Goal: Communication & Community: Answer question/provide support

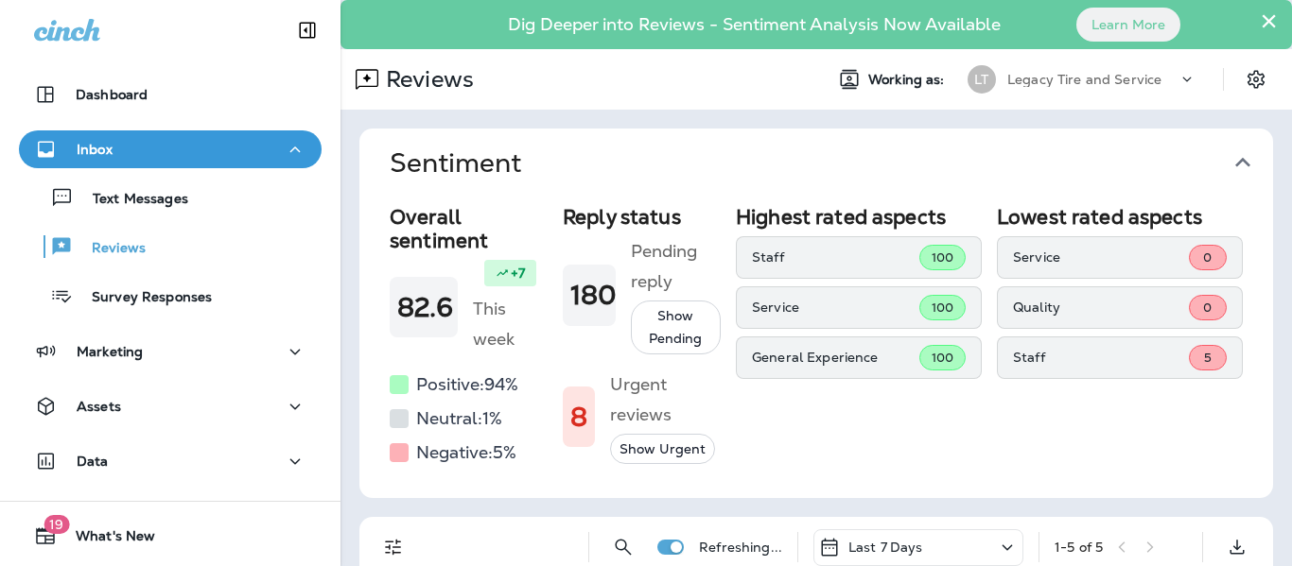
scroll to position [304, 0]
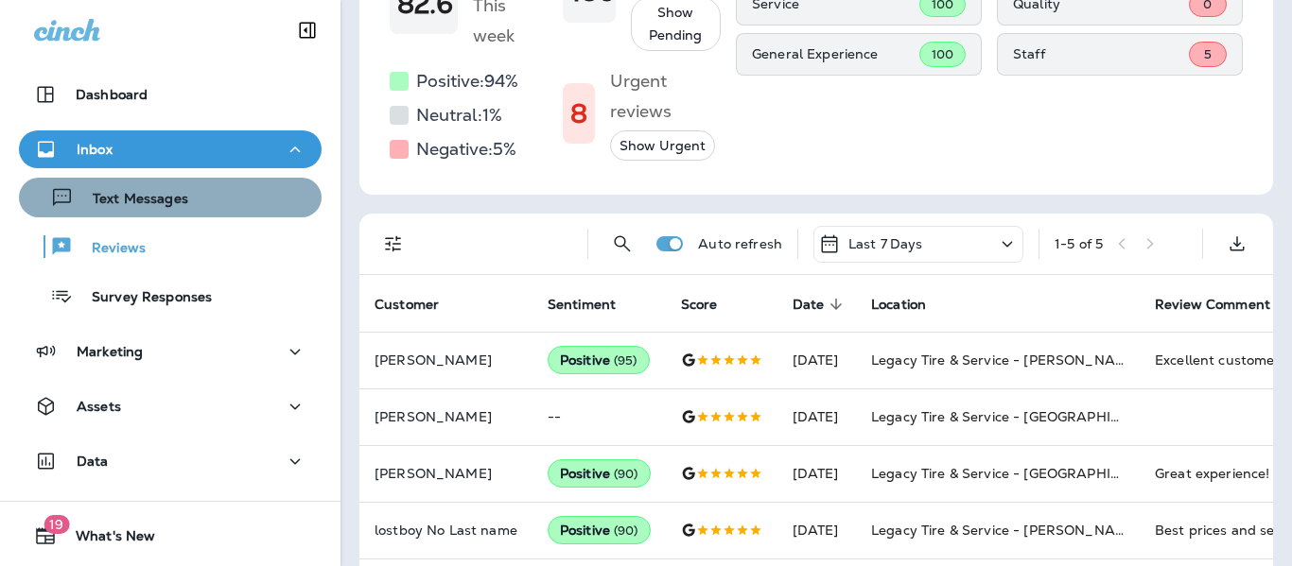
click at [181, 187] on div "Text Messages" at bounding box center [107, 197] width 162 height 28
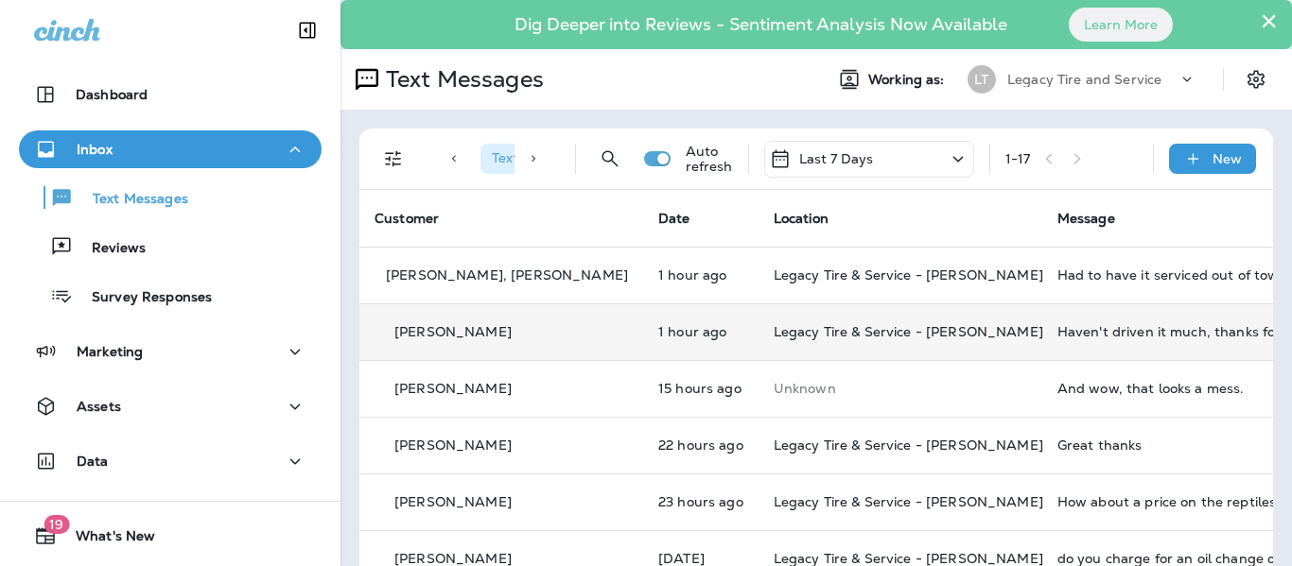
click at [519, 324] on div "[PERSON_NAME]" at bounding box center [501, 332] width 253 height 20
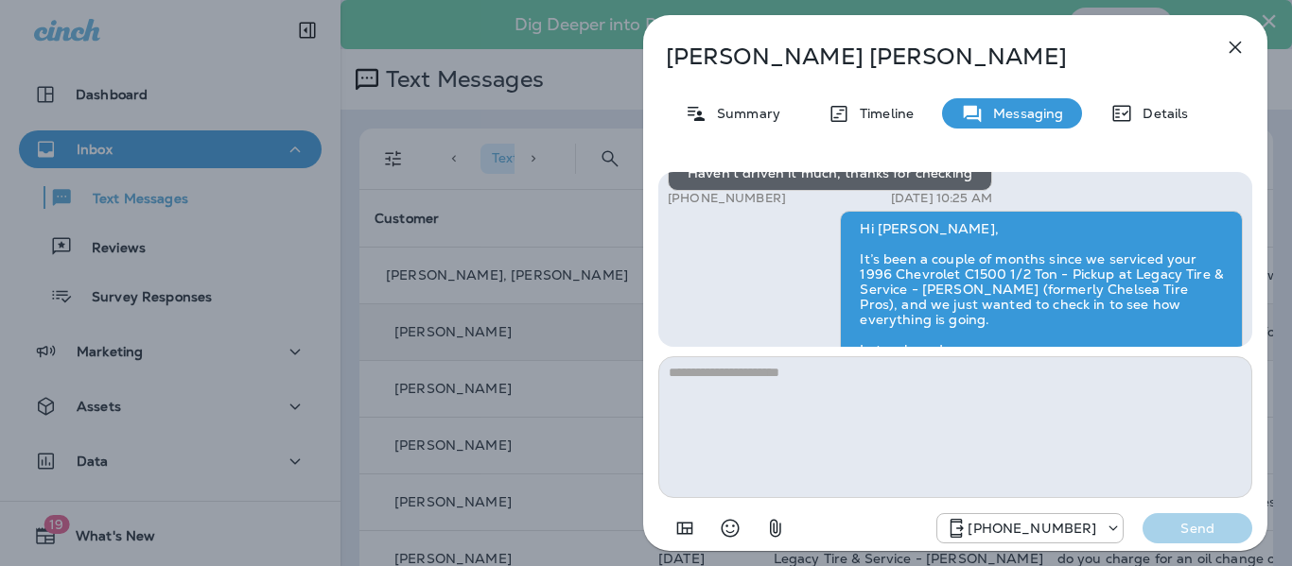
scroll to position [-77, 0]
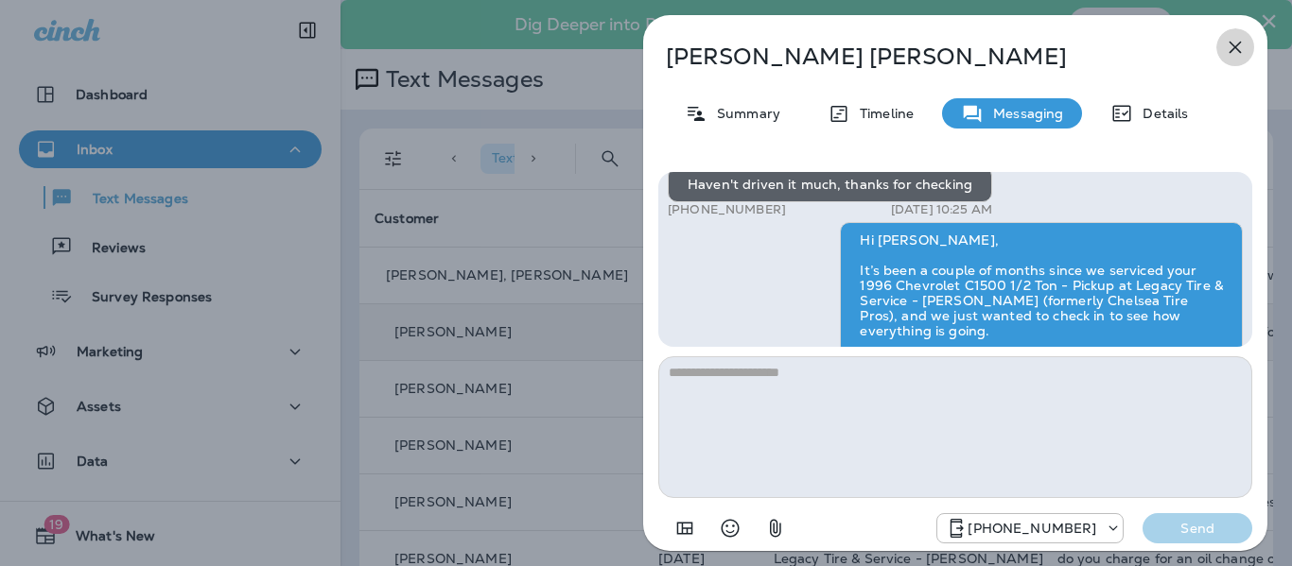
click at [1230, 53] on icon "button" at bounding box center [1235, 48] width 12 height 12
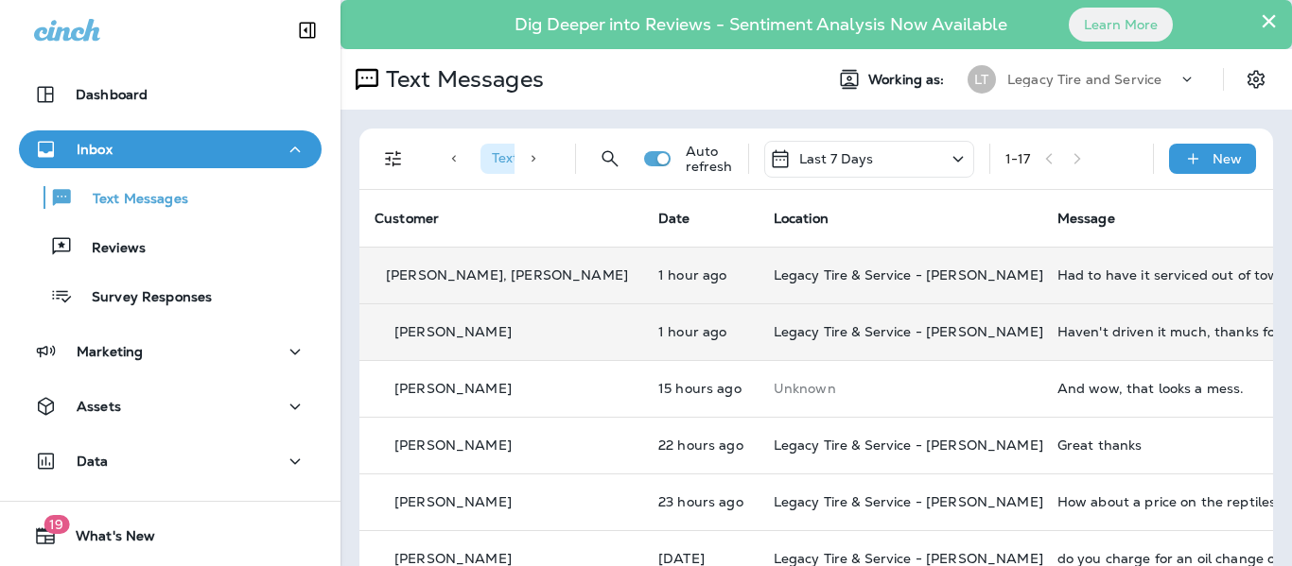
click at [683, 271] on td "1 hour ago" at bounding box center [700, 275] width 115 height 57
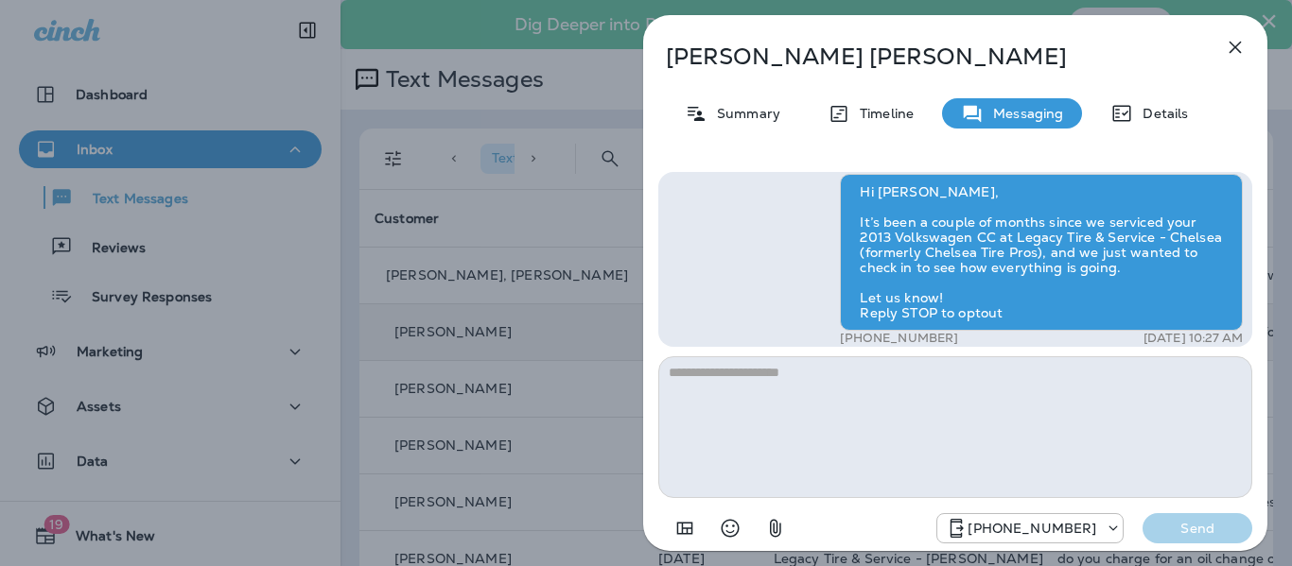
scroll to position [-85, 0]
click at [1230, 43] on icon "button" at bounding box center [1235, 48] width 12 height 12
